Goal: Navigation & Orientation: Find specific page/section

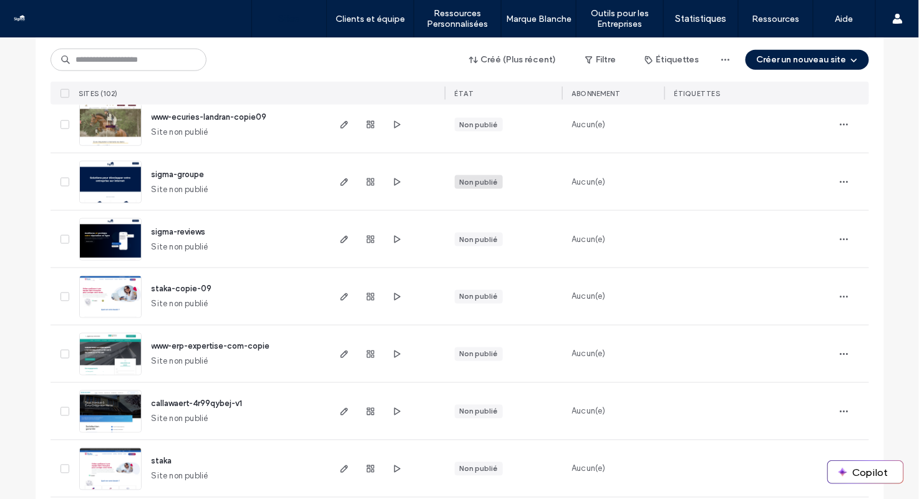
scroll to position [1925, 0]
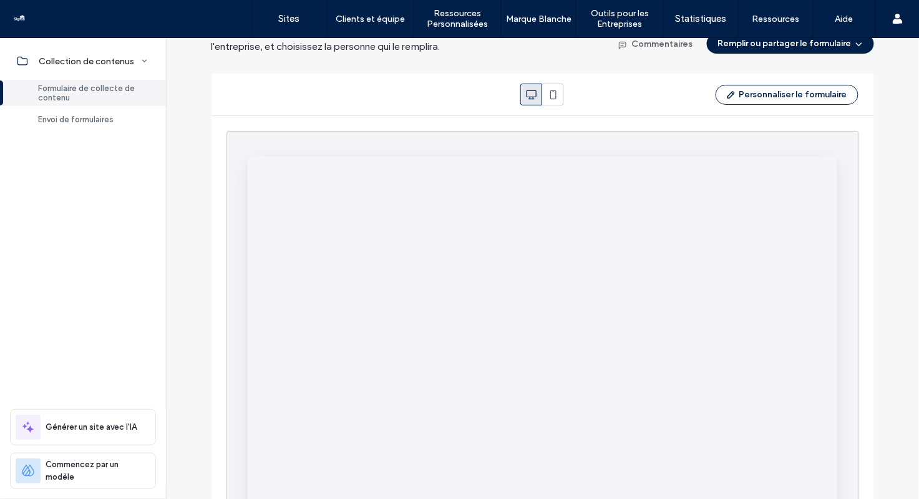
scroll to position [69, 0]
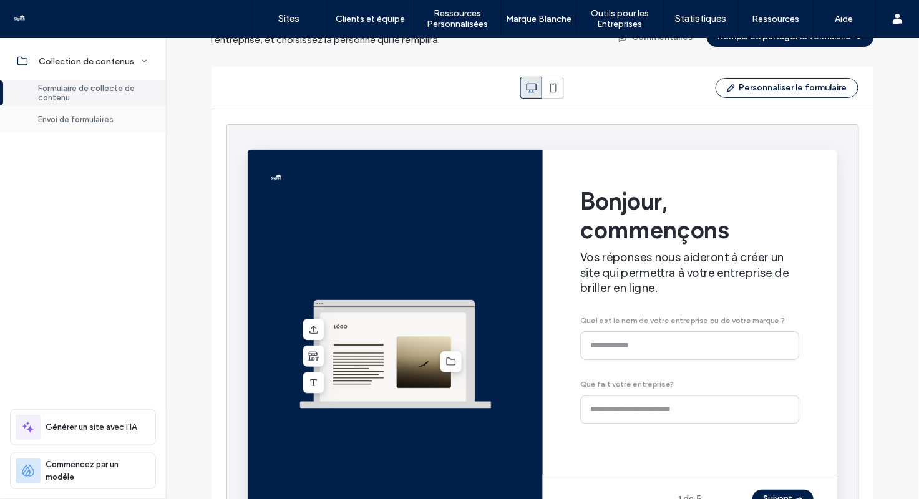
click at [111, 119] on span "Envoi de formulaires" at bounding box center [75, 119] width 75 height 9
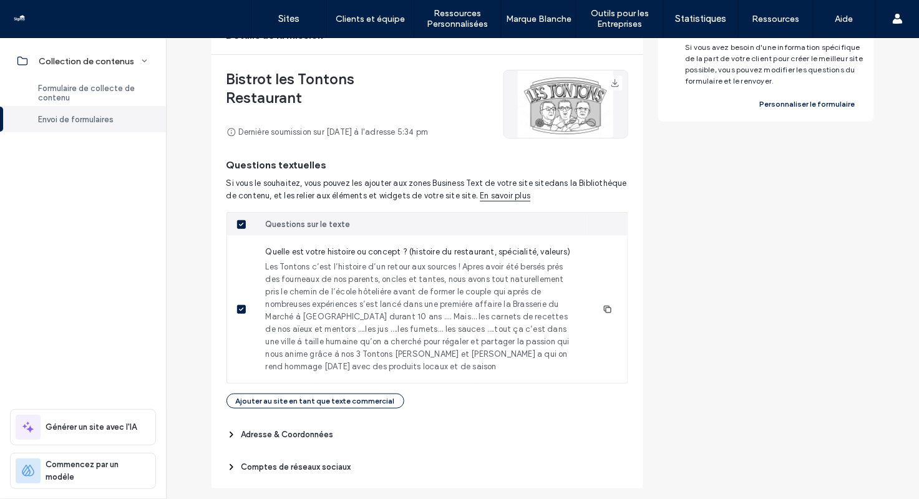
scroll to position [157, 0]
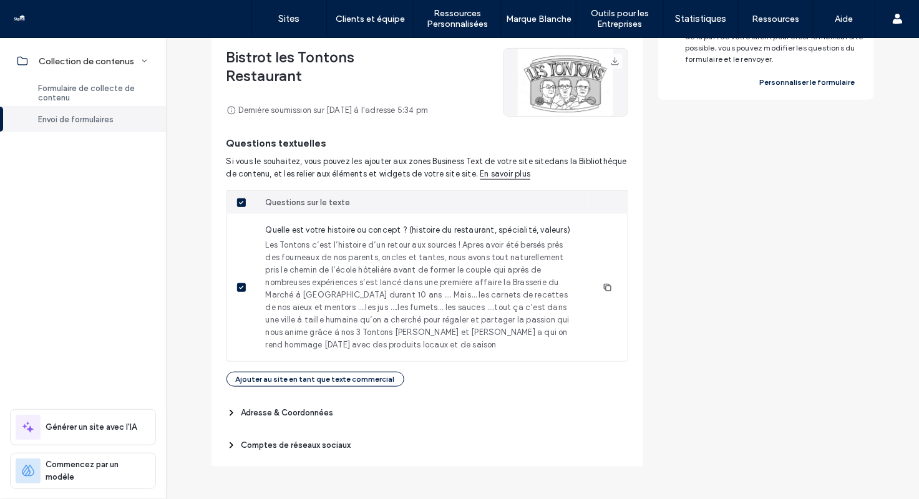
click at [283, 412] on span "Adresse & Coordonnées" at bounding box center [287, 413] width 92 height 12
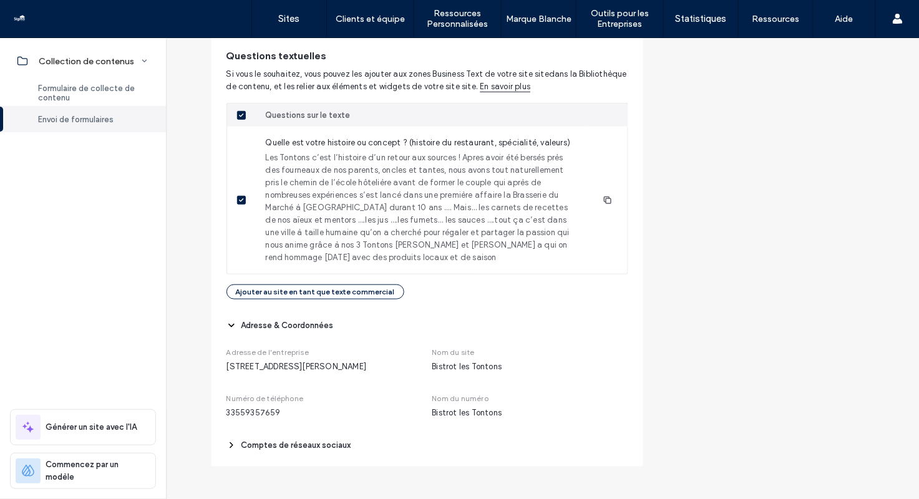
scroll to position [243, 0]
click at [301, 448] on span "Comptes de réseaux sociaux" at bounding box center [296, 446] width 110 height 12
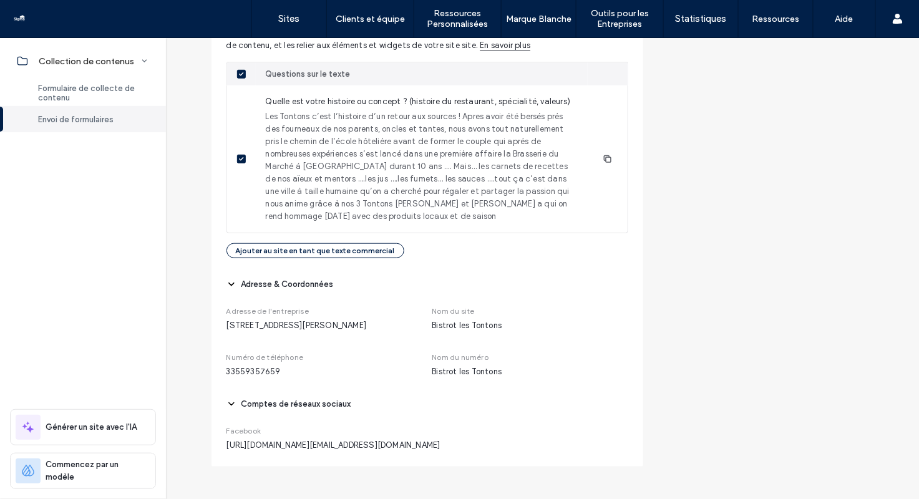
click at [301, 442] on span "https://facebook.com/bistrotlestontons64@gmail.com" at bounding box center [427, 445] width 402 height 12
copy div "https://facebook.com/bistrotlestontons64@gmail.com"
click at [435, 434] on span "Facebook" at bounding box center [427, 430] width 402 height 11
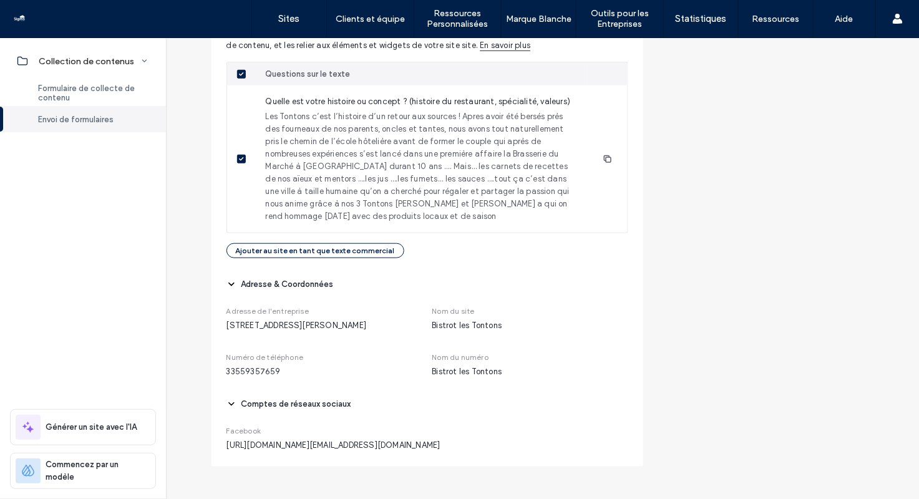
drag, startPoint x: 433, startPoint y: 443, endPoint x: 311, endPoint y: 441, distance: 122.2
click at [311, 441] on span "https://facebook.com/bistrotlestontons64@gmail.com" at bounding box center [427, 445] width 402 height 12
copy span "bistrotlestontons64@gmail.com"
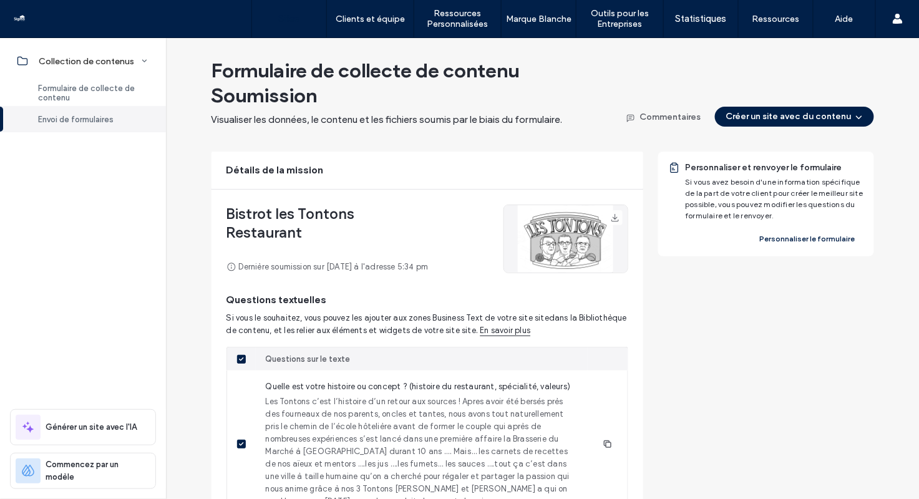
click at [281, 20] on label "Sites" at bounding box center [289, 18] width 21 height 11
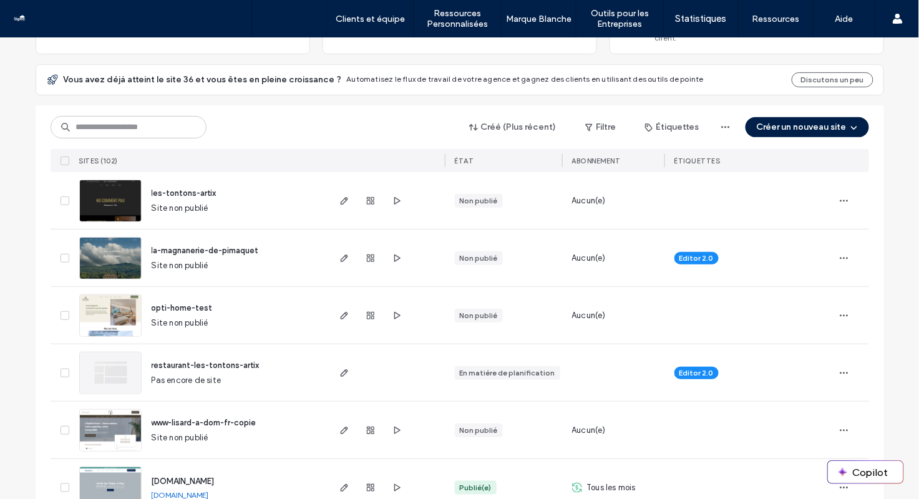
scroll to position [127, 0]
click at [798, 117] on button "Créer un nouveau site" at bounding box center [806, 127] width 123 height 20
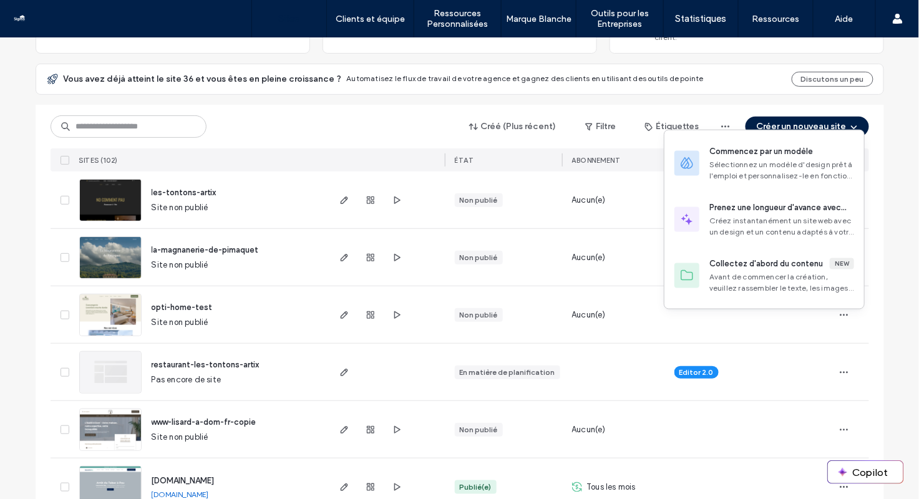
click at [413, 124] on div "Créé (Plus récent) Filtre Étiquettes Créer un nouveau site" at bounding box center [460, 127] width 818 height 24
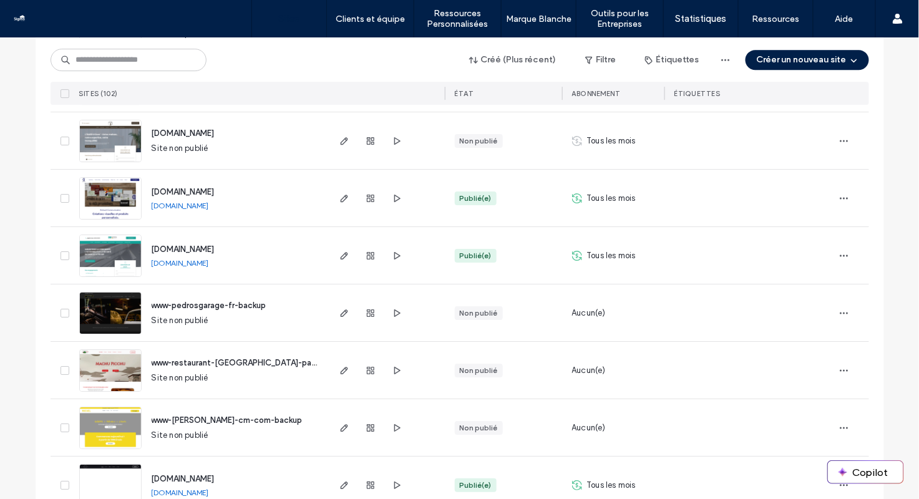
scroll to position [4135, 0]
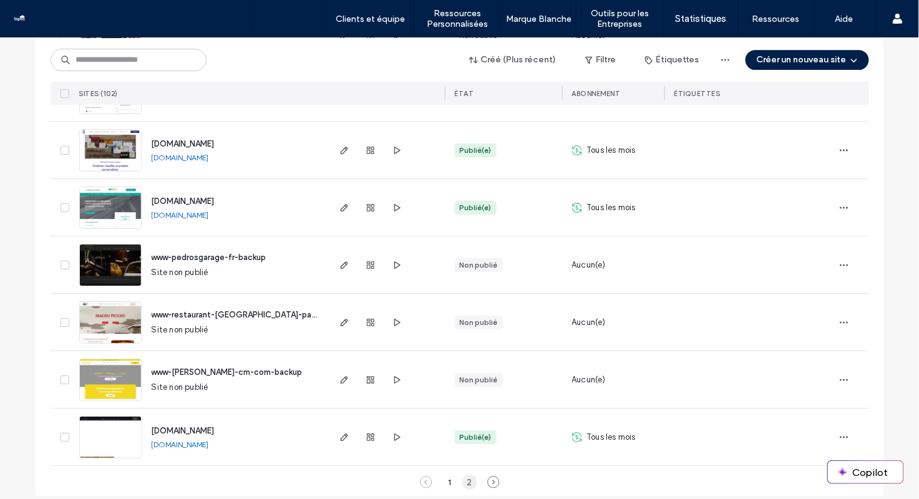
click at [464, 475] on div "2" at bounding box center [469, 482] width 15 height 15
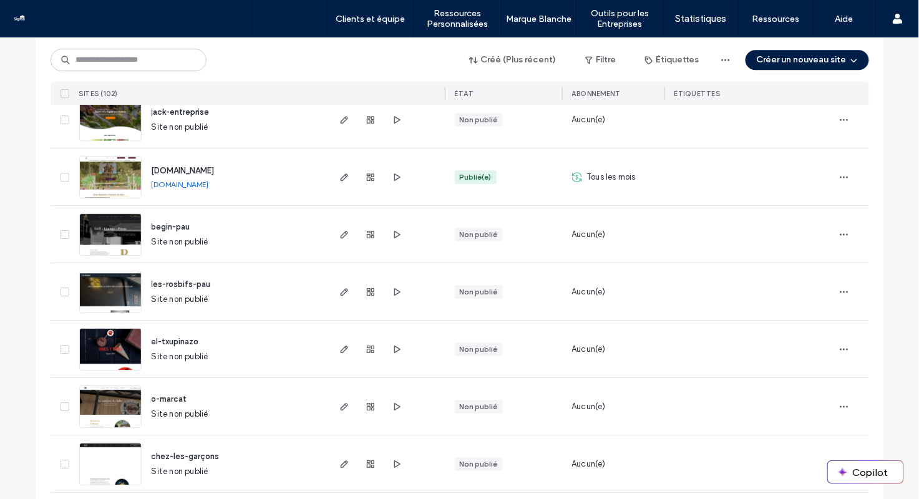
scroll to position [1133, 0]
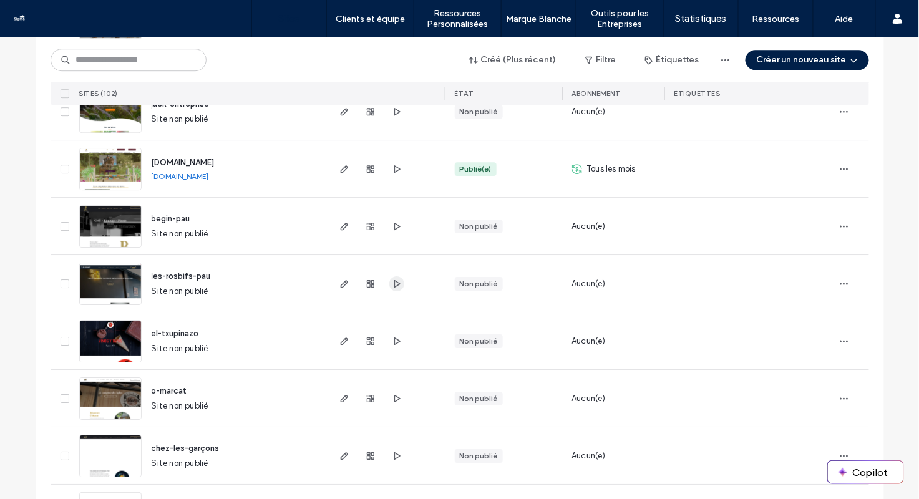
click at [394, 279] on use "button" at bounding box center [397, 282] width 6 height 7
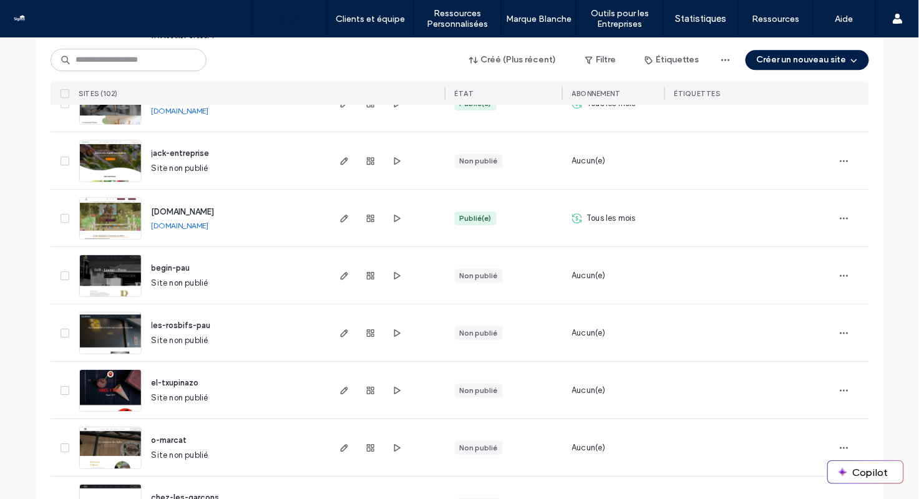
scroll to position [1083, 0]
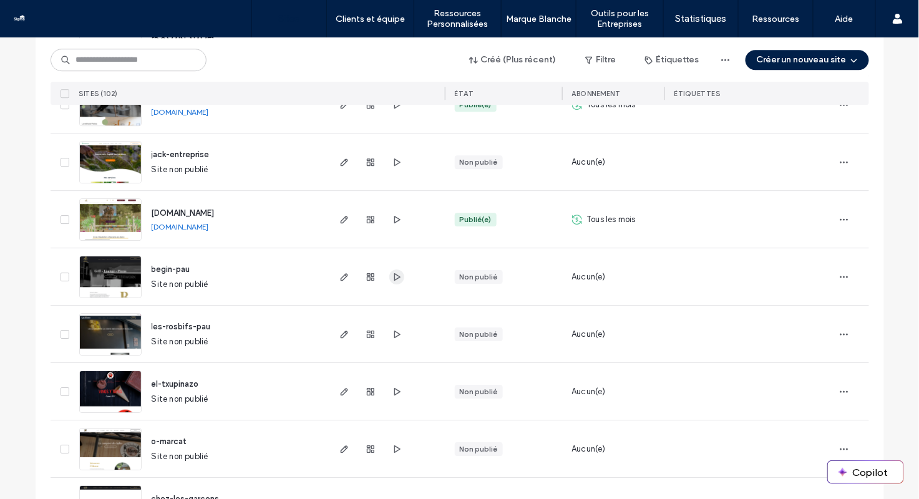
click at [394, 273] on use "button" at bounding box center [397, 276] width 6 height 7
